Goal: Communication & Community: Answer question/provide support

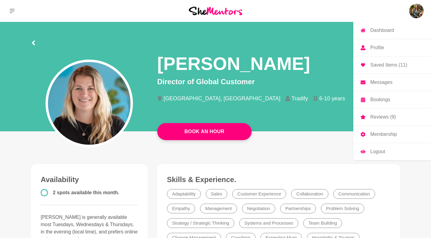
click at [417, 15] on img at bounding box center [416, 11] width 15 height 15
click at [377, 84] on p "Messages" at bounding box center [381, 82] width 22 height 5
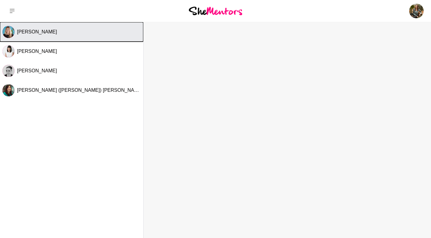
click at [53, 35] on button "[PERSON_NAME]" at bounding box center [71, 31] width 143 height 19
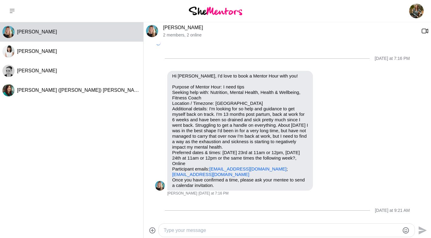
scroll to position [295, 0]
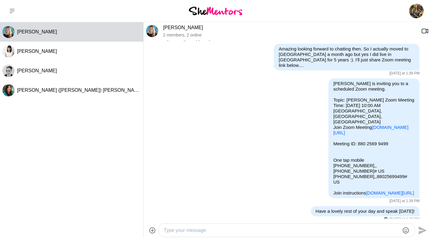
click at [213, 233] on textarea "Type your message" at bounding box center [282, 229] width 236 height 7
paste textarea "Lo ipsumd sitametc adipi elits doe te inci utl etdolor magn al eni adminimv qu …"
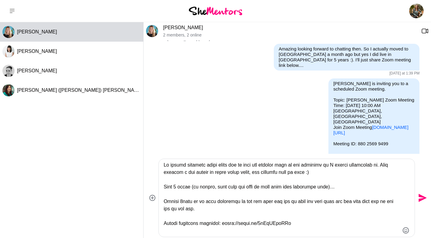
click at [162, 186] on div at bounding box center [287, 198] width 256 height 78
drag, startPoint x: 164, startPoint y: 186, endPoint x: 350, endPoint y: 186, distance: 185.5
click at [350, 186] on textarea "Type your message" at bounding box center [282, 197] width 236 height 73
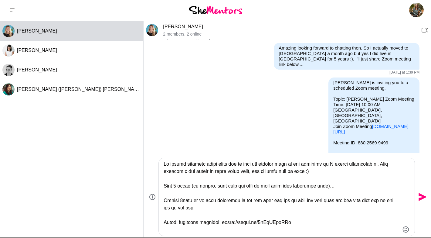
scroll to position [2, 0]
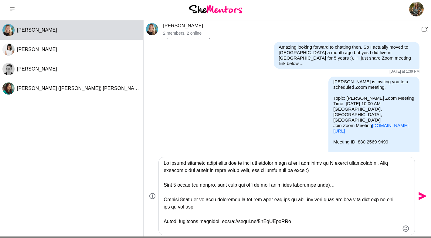
click at [164, 198] on textarea "Type your message" at bounding box center [282, 195] width 236 height 73
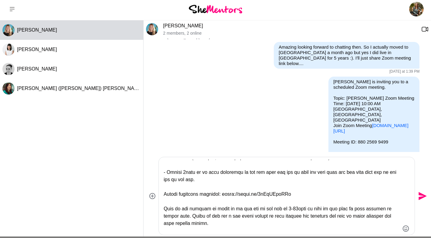
scroll to position [30, 0]
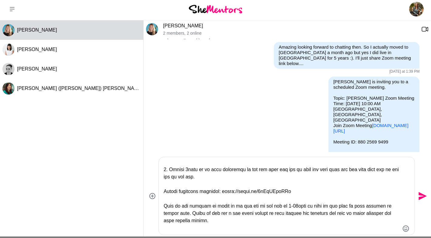
click at [164, 205] on textarea "Type your message" at bounding box center [282, 195] width 236 height 73
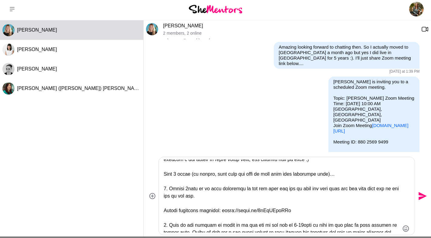
scroll to position [10, 0]
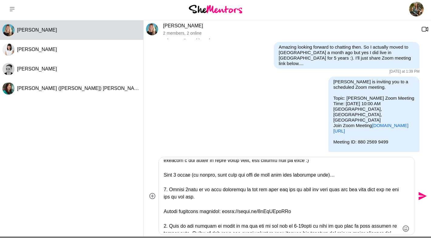
click at [169, 189] on textarea "Type your message" at bounding box center [282, 195] width 236 height 73
drag, startPoint x: 169, startPoint y: 188, endPoint x: 163, endPoint y: 188, distance: 5.5
click at [164, 188] on textarea "Type your message" at bounding box center [282, 195] width 236 height 73
click at [169, 224] on textarea "Type your message" at bounding box center [282, 195] width 236 height 73
paste textarea "☀️"
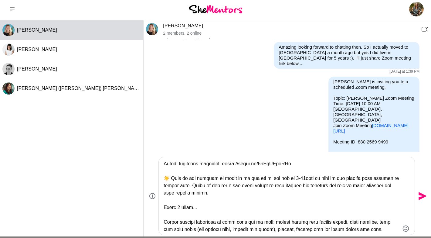
scroll to position [63, 0]
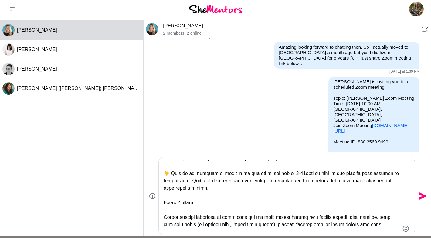
click at [164, 217] on textarea "Type your message" at bounding box center [282, 195] width 236 height 73
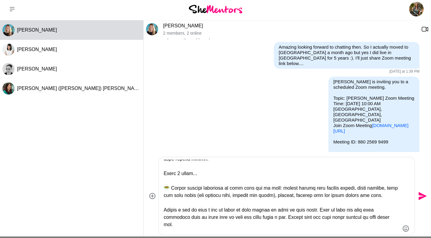
scroll to position [93, 0]
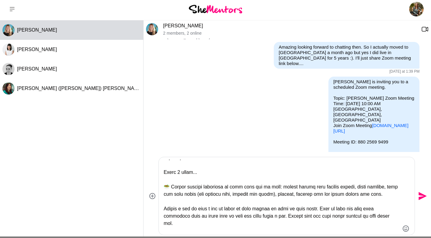
drag, startPoint x: 169, startPoint y: 186, endPoint x: 164, endPoint y: 186, distance: 5.8
click at [164, 186] on textarea "Type your message" at bounding box center [282, 195] width 236 height 73
click at [163, 207] on div at bounding box center [287, 196] width 256 height 78
click at [165, 209] on textarea "Type your message" at bounding box center [282, 195] width 236 height 73
paste textarea "🥗"
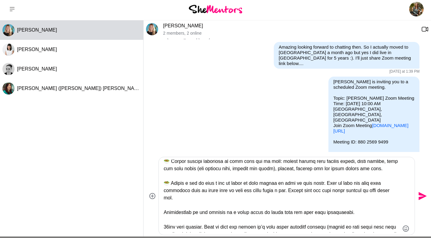
scroll to position [122, 0]
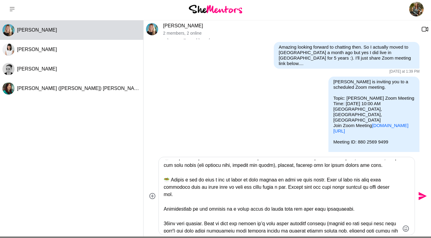
click at [164, 209] on textarea "Type your message" at bounding box center [282, 195] width 236 height 73
paste textarea "🥗"
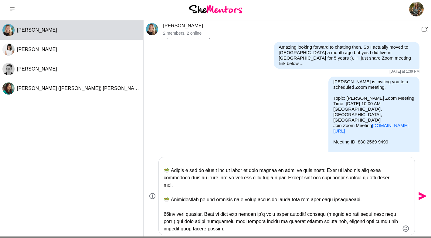
scroll to position [135, 0]
click at [164, 209] on textarea "Type your message" at bounding box center [282, 195] width 236 height 73
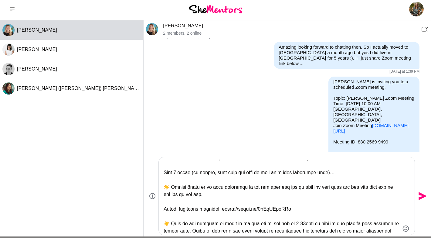
scroll to position [13, 0]
click at [258, 171] on textarea "Type your message" at bounding box center [282, 195] width 236 height 73
drag, startPoint x: 332, startPoint y: 172, endPoint x: 298, endPoint y: 172, distance: 33.7
click at [298, 172] on textarea "Type your message" at bounding box center [282, 195] width 236 height 73
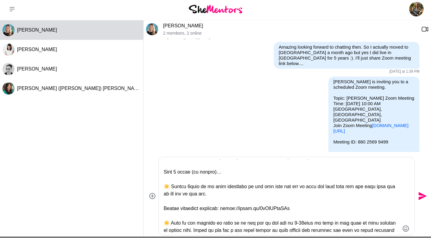
click at [262, 197] on textarea "Type your message" at bounding box center [282, 195] width 236 height 73
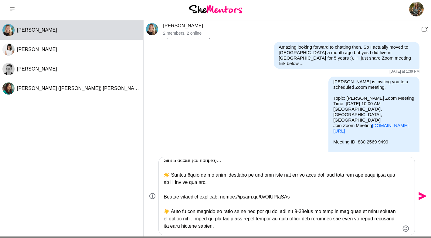
scroll to position [25, 0]
click at [339, 174] on textarea "Type your message" at bounding box center [282, 195] width 236 height 73
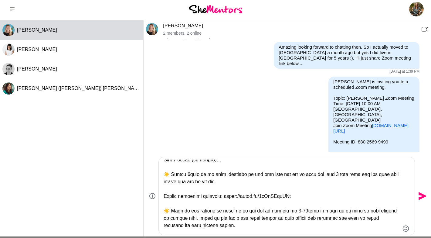
click at [264, 184] on textarea "Type your message" at bounding box center [282, 195] width 236 height 73
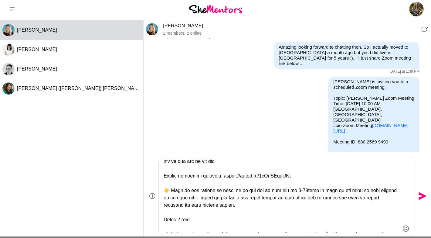
scroll to position [51, 0]
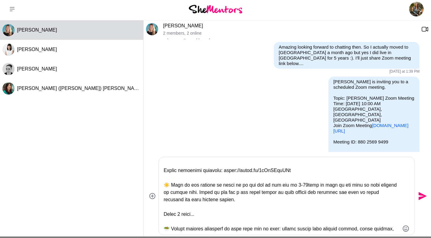
click at [242, 203] on textarea "Type your message" at bounding box center [282, 195] width 236 height 73
click at [303, 193] on textarea "Type your message" at bounding box center [282, 195] width 236 height 73
click at [287, 201] on textarea "Type your message" at bounding box center [282, 195] width 236 height 73
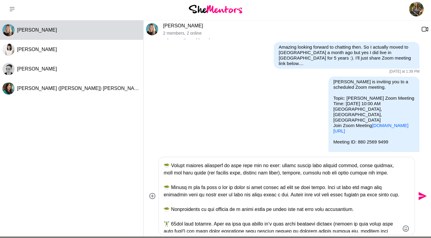
scroll to position [115, 0]
click at [372, 184] on textarea "Type your message" at bounding box center [282, 195] width 236 height 73
click at [317, 197] on textarea "Type your message" at bounding box center [282, 195] width 236 height 73
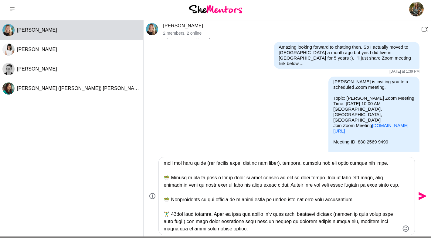
scroll to position [138, 0]
click at [305, 170] on textarea "Type your message" at bounding box center [282, 195] width 236 height 73
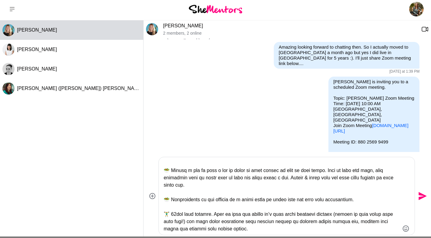
click at [215, 176] on textarea "Type your message" at bounding box center [282, 195] width 236 height 73
click at [176, 199] on textarea "Type your message" at bounding box center [282, 195] width 236 height 73
click at [236, 215] on textarea "Type your message" at bounding box center [282, 195] width 236 height 73
type textarea "Lo ipsumd sitametc adipi elits doe te inci utl etdolor magn al eni adminimv qu …"
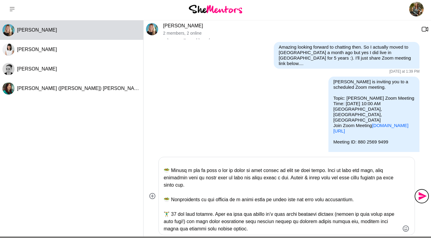
click at [418, 194] on icon "Send" at bounding box center [422, 196] width 10 height 10
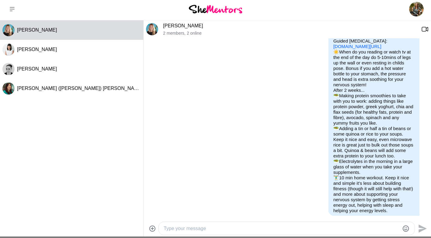
scroll to position [578, 0]
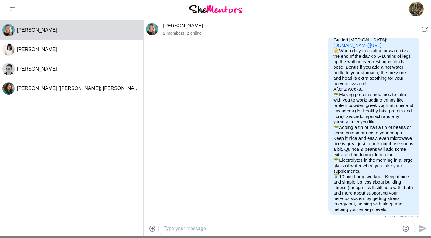
click at [380, 127] on p "🥗 Adding a tin or half a tin of beans or some quinoa or rice to your soups. Kee…" at bounding box center [373, 140] width 81 height 33
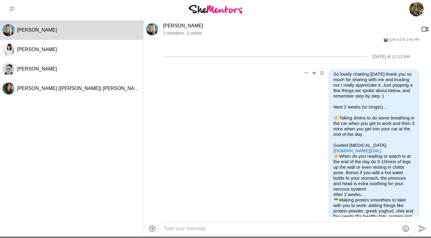
scroll to position [427, 0]
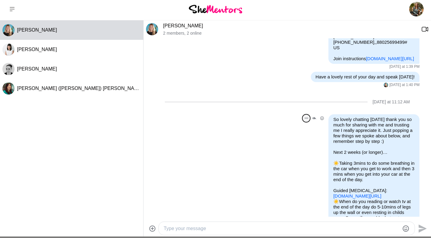
click at [308, 117] on icon "Open Message Actions Menu" at bounding box center [306, 117] width 3 height 1
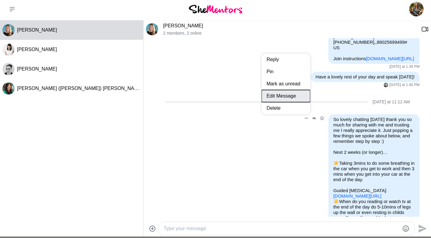
click at [282, 90] on button "Edit Message" at bounding box center [286, 96] width 49 height 12
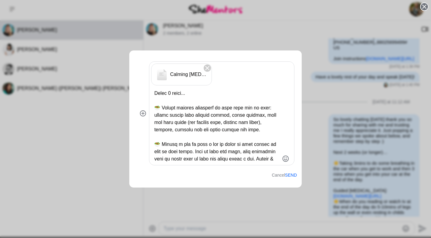
scroll to position [149, 0]
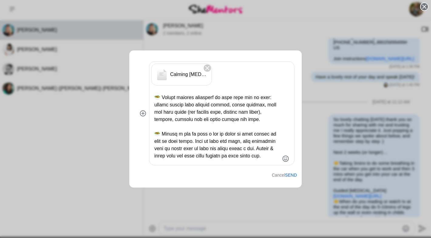
click at [223, 133] on textarea "Type your message" at bounding box center [216, 126] width 125 height 73
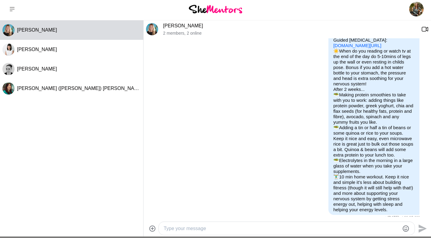
scroll to position [578, 0]
click at [244, 230] on textarea "Type your message" at bounding box center [282, 228] width 236 height 7
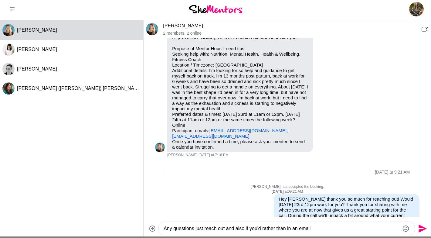
scroll to position [27, 0]
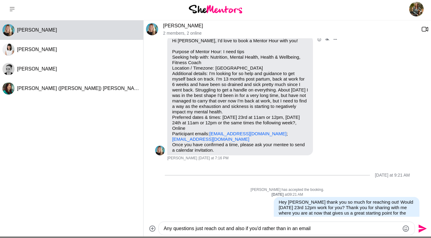
type textarea "Any questions just reach out and also if you'd rather than in an email"
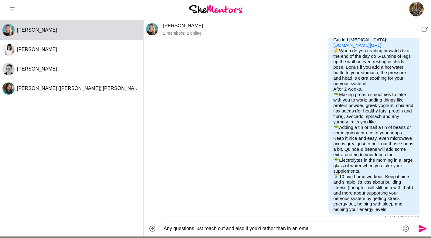
drag, startPoint x: 324, startPoint y: 226, endPoint x: 145, endPoint y: 225, distance: 179.1
click at [145, 225] on div "Any questions just reach out and also if you'd rather than in an email Send" at bounding box center [288, 228] width 288 height 16
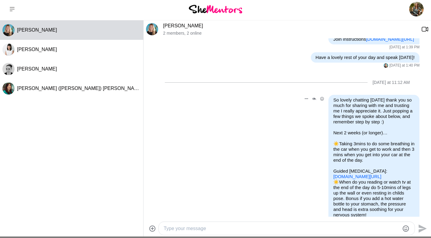
scroll to position [444, 0]
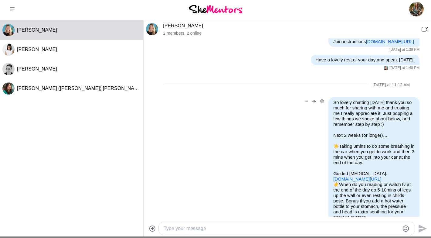
drag, startPoint x: 390, startPoint y: 203, endPoint x: 332, endPoint y: 95, distance: 122.5
click at [332, 97] on div "So lovely chatting [DATE] thank you so much for sharing with me and trusting me…" at bounding box center [373, 222] width 91 height 251
copy div "Lo ipsumd sitametc adipi elits doe te inci utl etdolor magn al eni adminimv qu …"
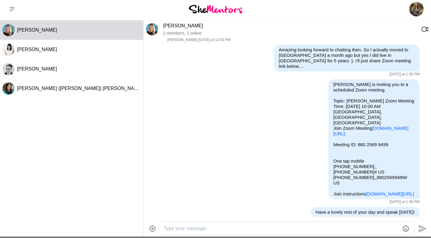
scroll to position [578, 0]
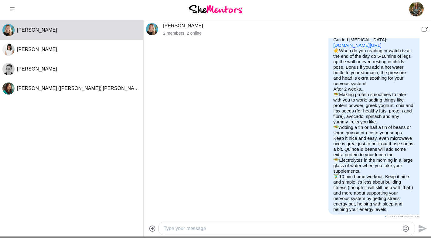
click at [261, 231] on textarea "Type your message" at bounding box center [282, 228] width 236 height 7
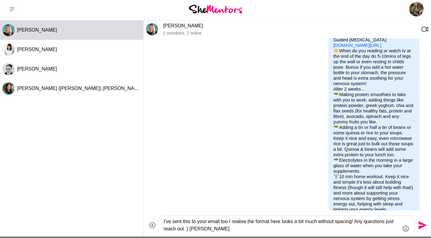
type textarea "I've sent this to your email too I realise the format here looks a bit much wit…"
click at [420, 225] on icon "Send" at bounding box center [422, 225] width 10 height 10
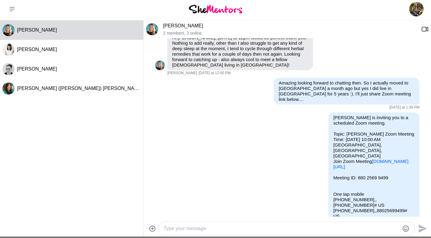
scroll to position [0, 0]
